Goal: Transaction & Acquisition: Obtain resource

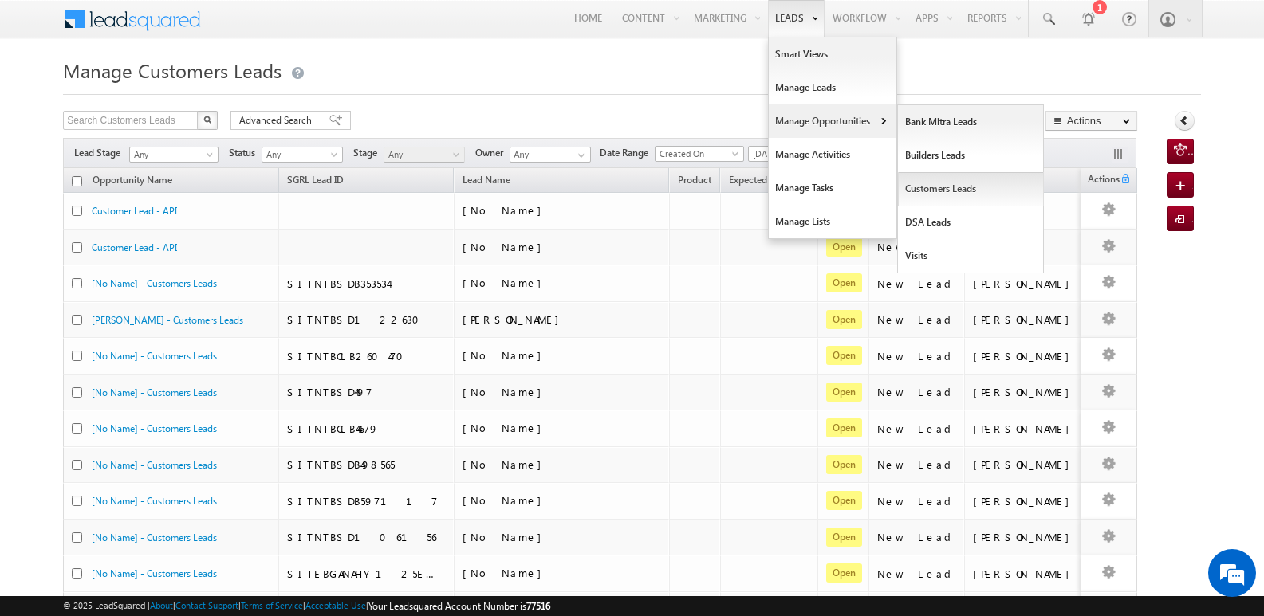
click at [944, 191] on link "Customers Leads" at bounding box center [971, 188] width 146 height 33
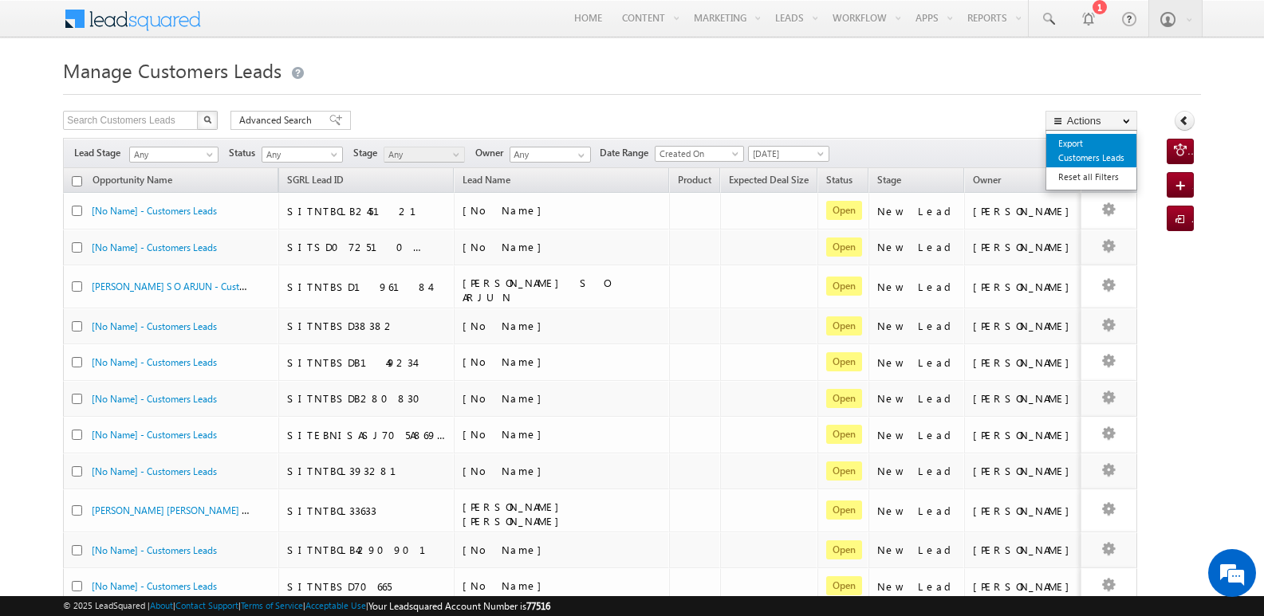
click at [1097, 152] on link "Export Customers Leads" at bounding box center [1091, 150] width 90 height 33
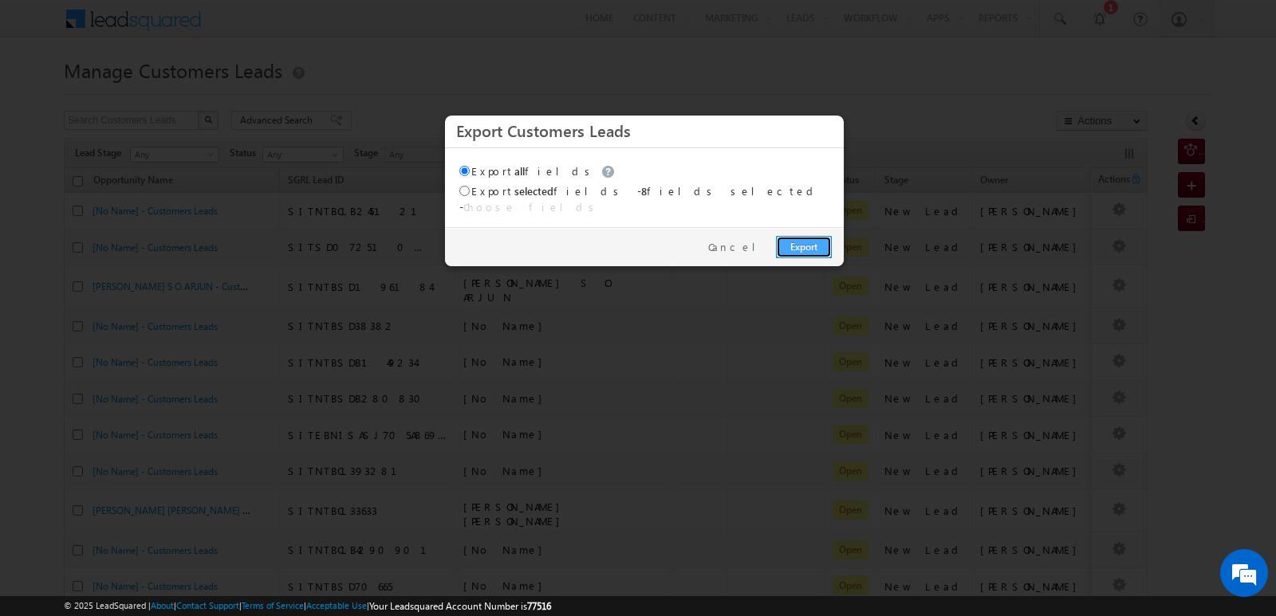
click at [805, 238] on link "Export" at bounding box center [804, 247] width 56 height 22
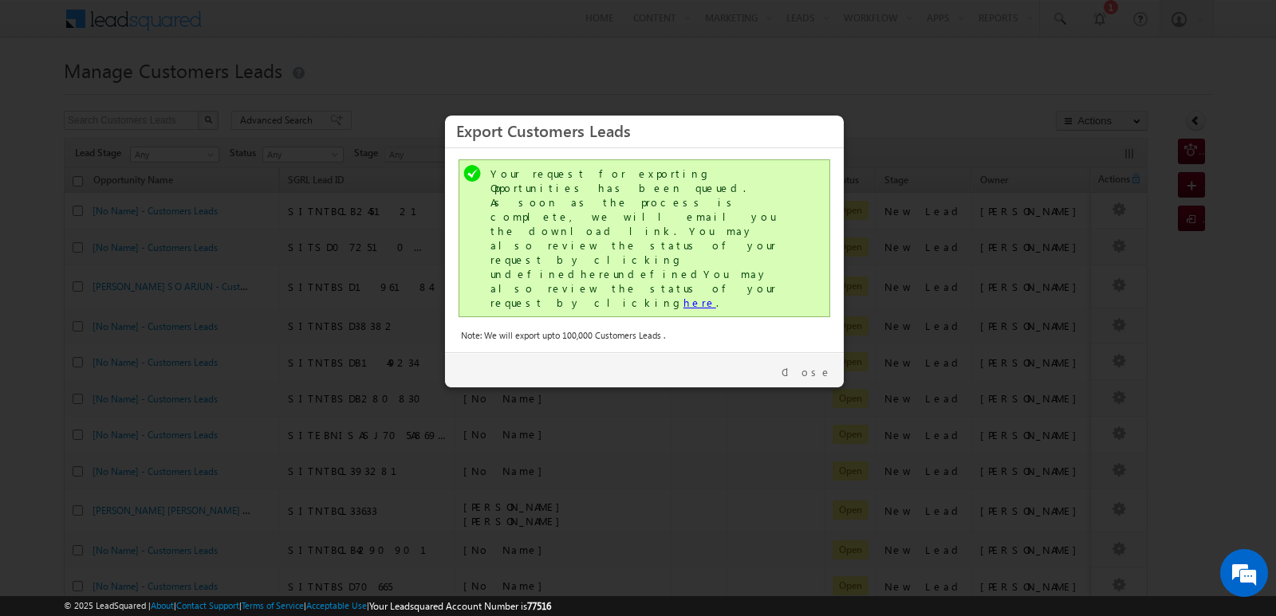
click at [683, 296] on link "here" at bounding box center [699, 303] width 33 height 14
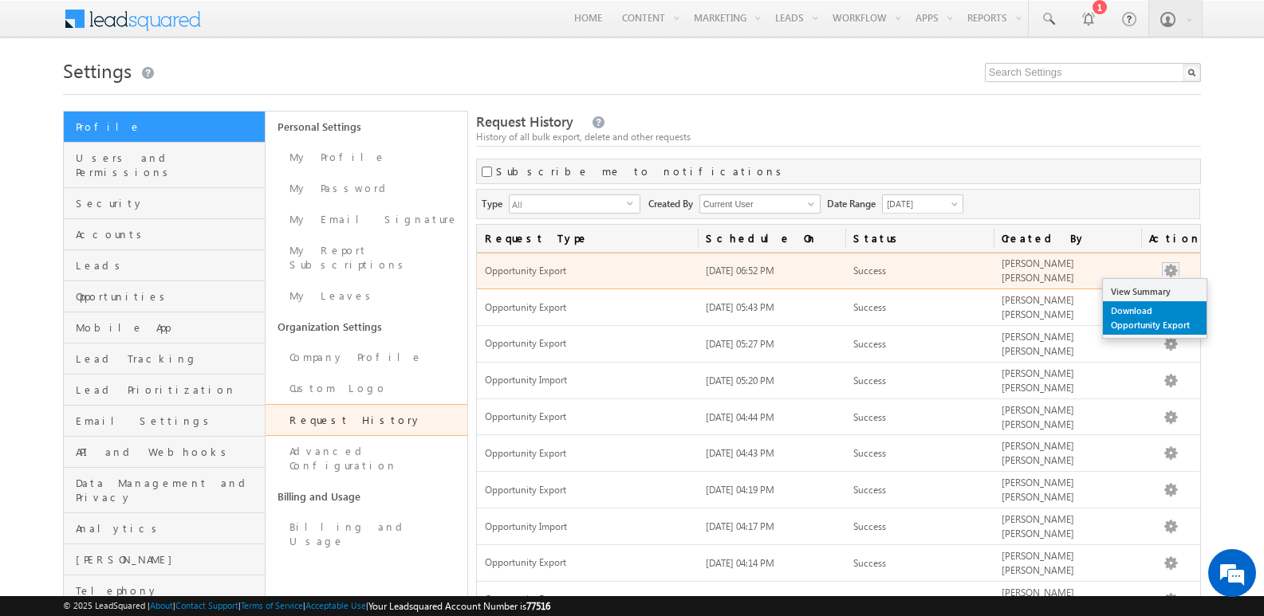
click at [1147, 317] on link "Download Opportunity Export" at bounding box center [1155, 317] width 104 height 33
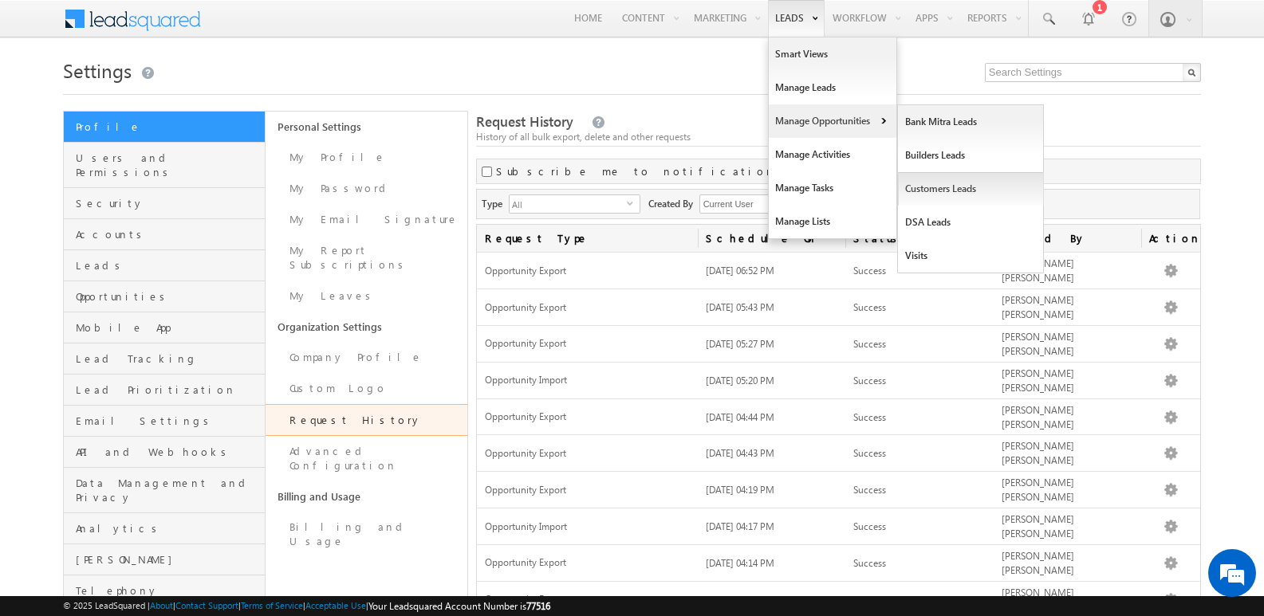
click at [934, 188] on link "Customers Leads" at bounding box center [971, 188] width 146 height 33
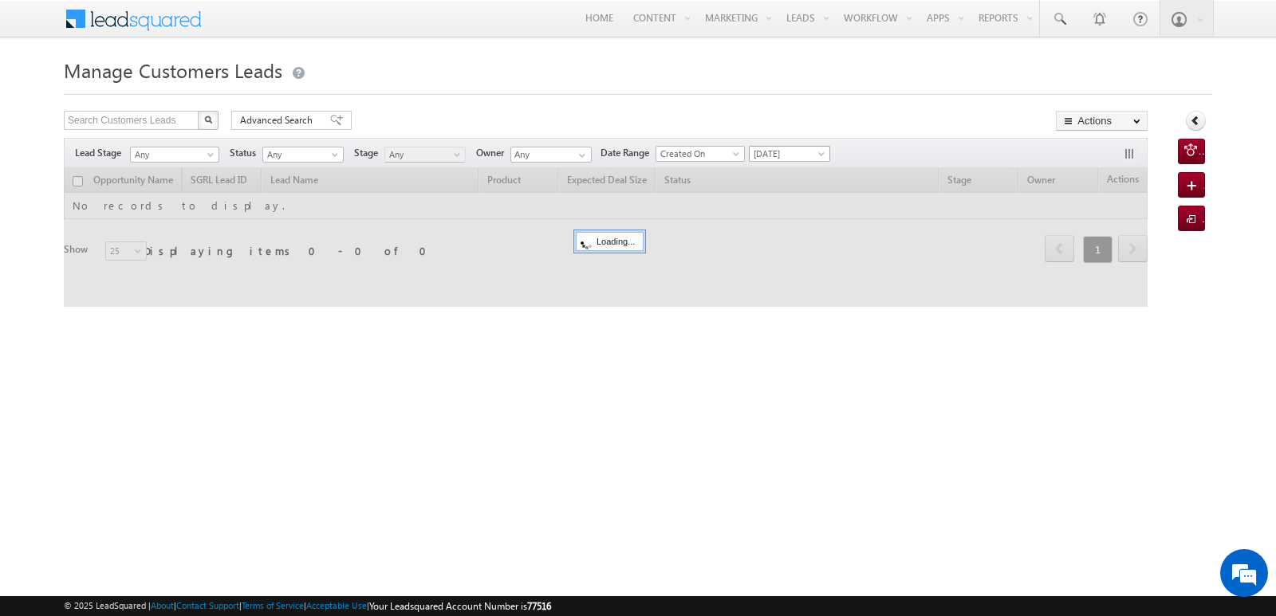
click at [799, 148] on span "[DATE]" at bounding box center [788, 154] width 76 height 14
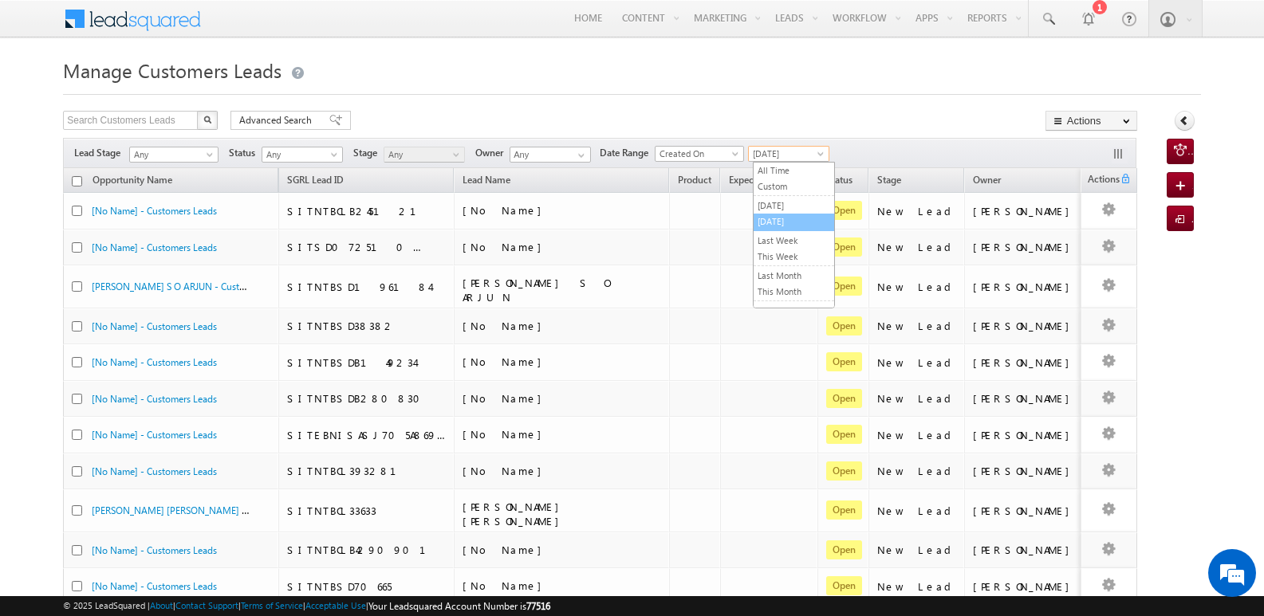
click at [793, 221] on link "[DATE]" at bounding box center [794, 221] width 81 height 14
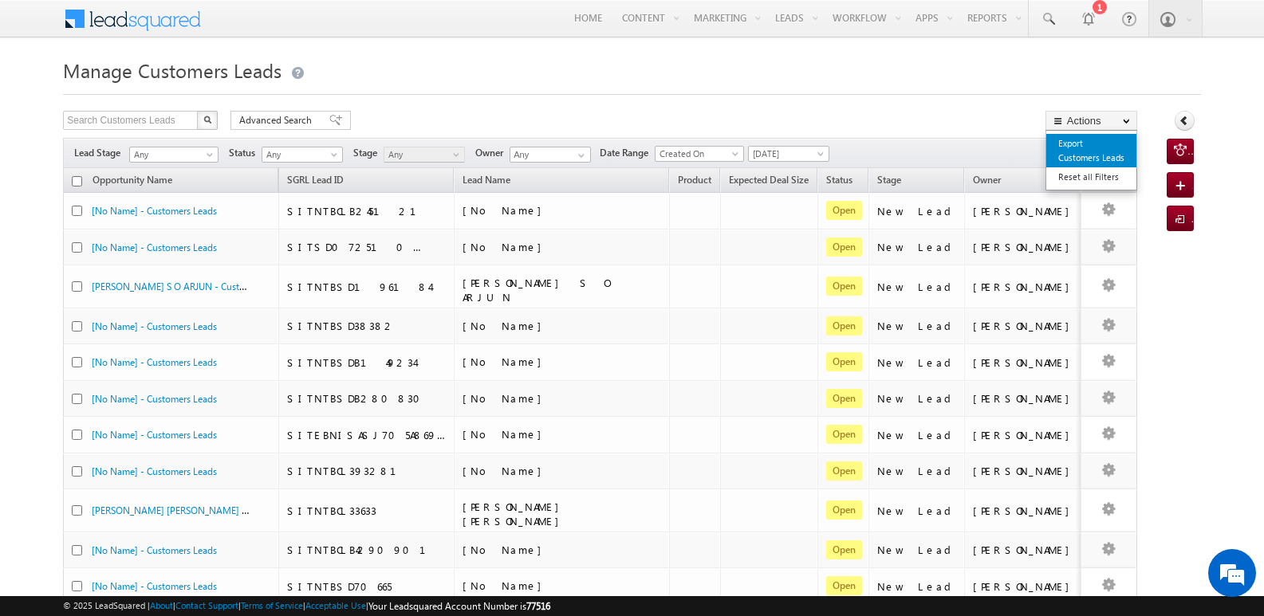
click at [1088, 148] on link "Export Customers Leads" at bounding box center [1091, 150] width 90 height 33
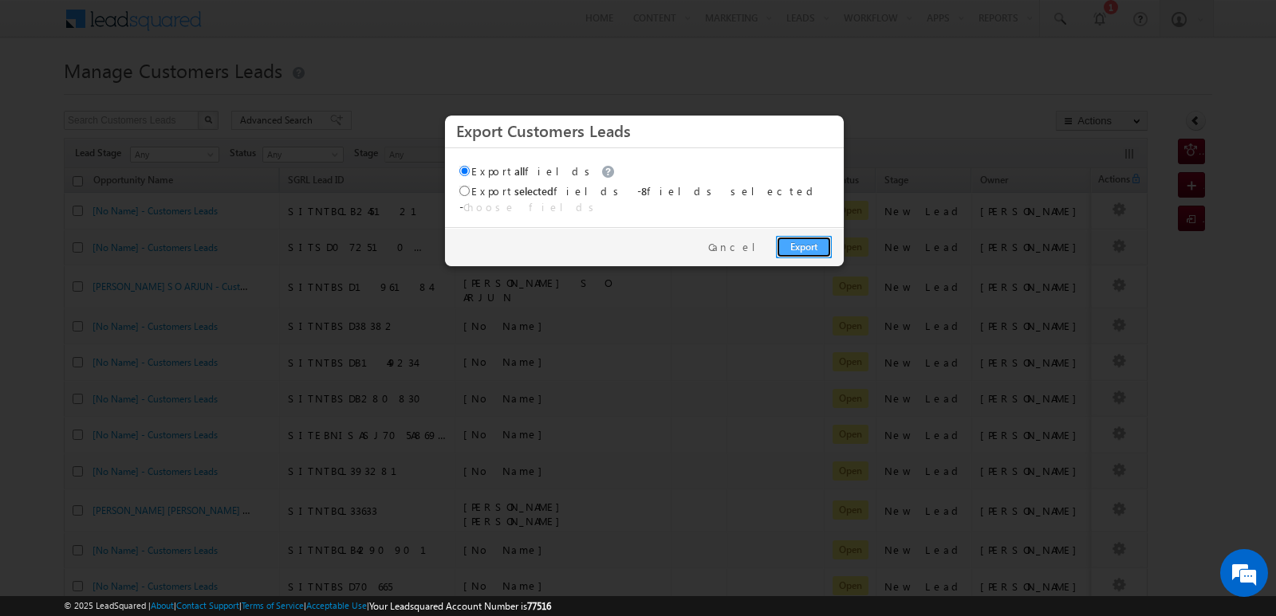
click at [808, 236] on link "Export" at bounding box center [804, 247] width 56 height 22
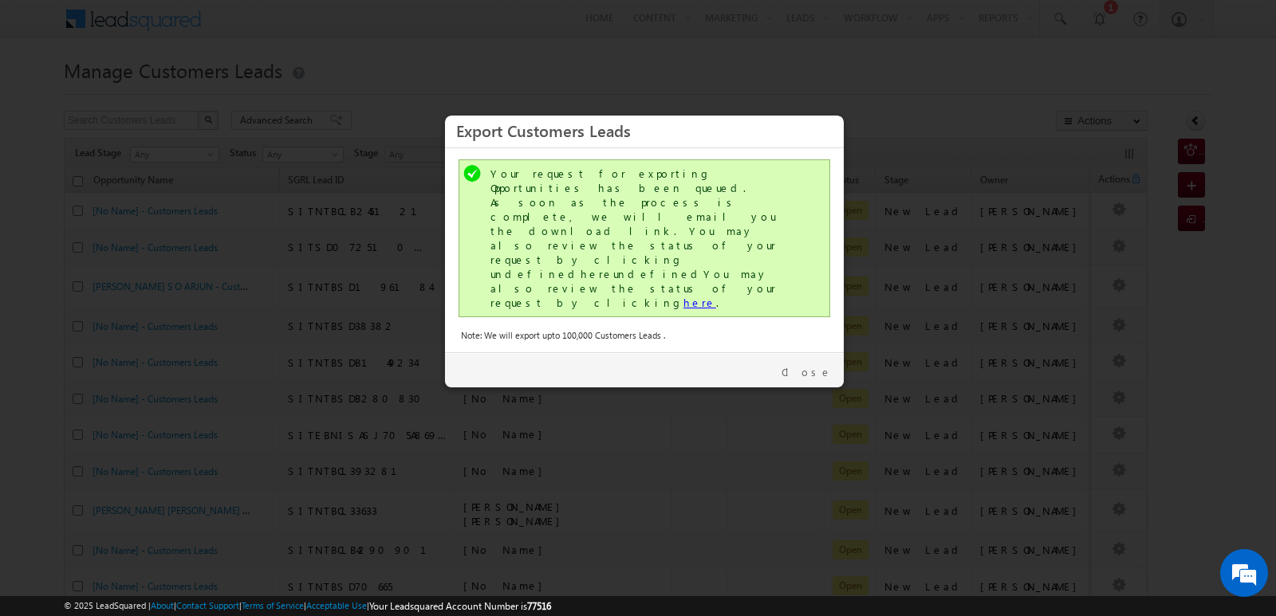
click at [683, 296] on link "here" at bounding box center [699, 303] width 33 height 14
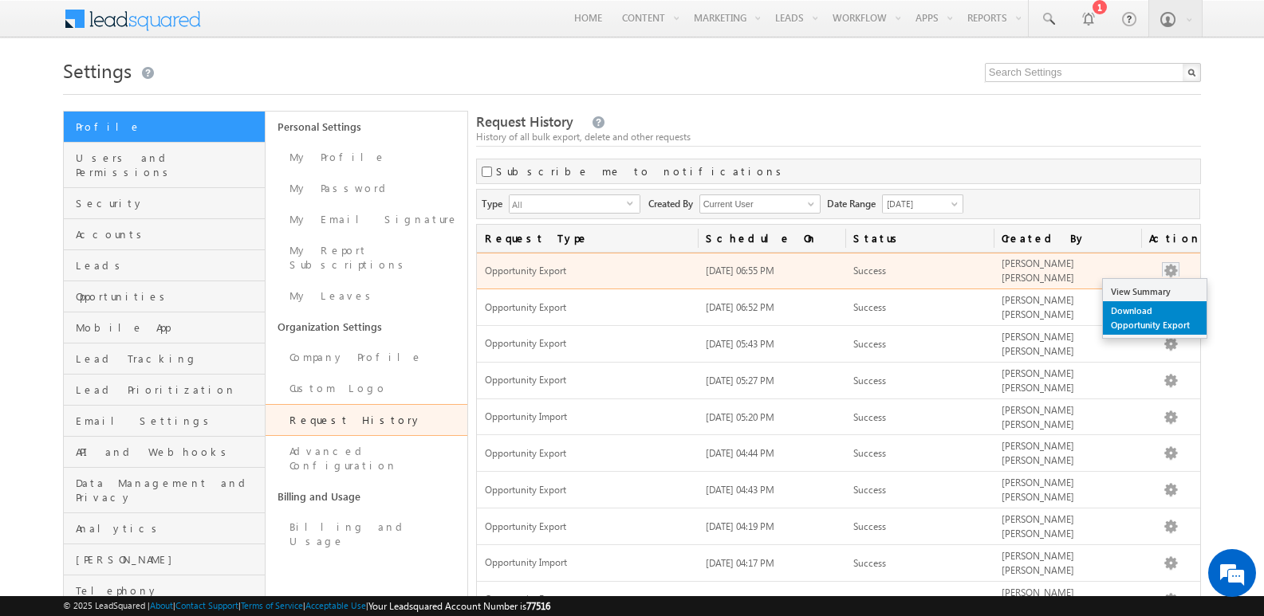
click at [1133, 324] on link "Download Opportunity Export" at bounding box center [1155, 317] width 104 height 33
